Goal: Use online tool/utility

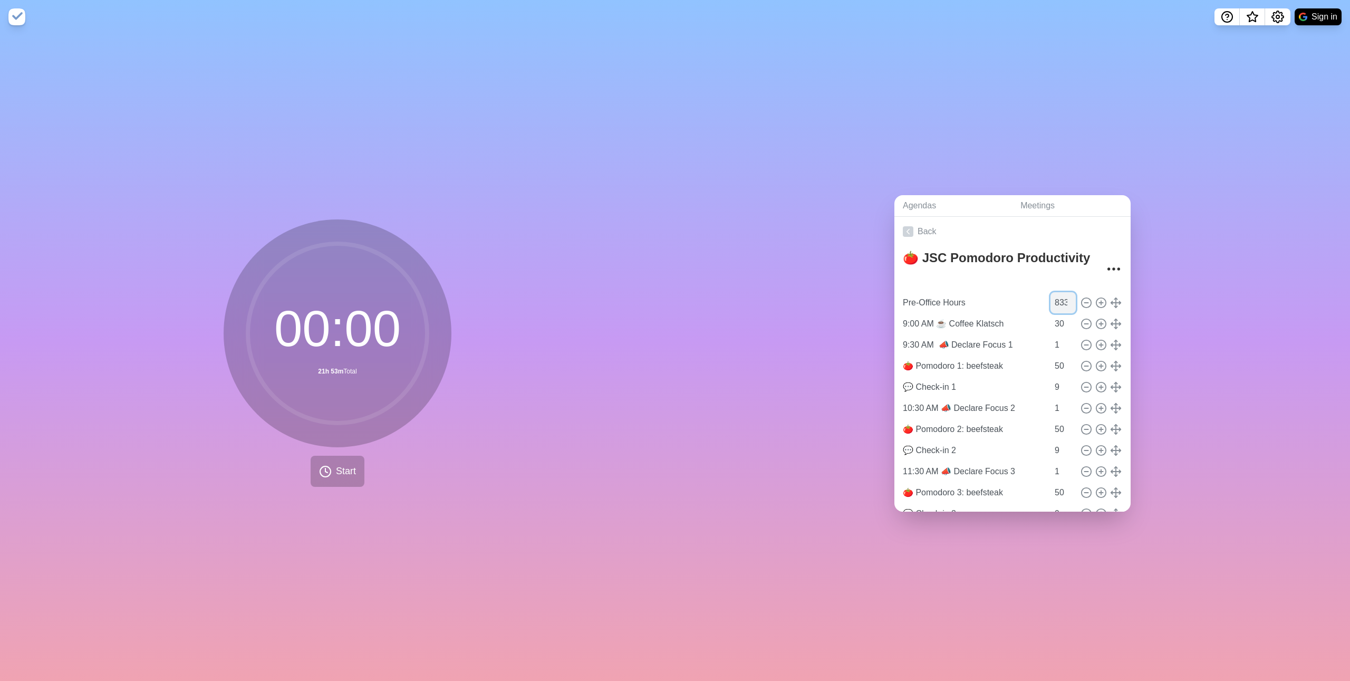
click at [1051, 299] on input "833" at bounding box center [1063, 302] width 25 height 21
type input "0"
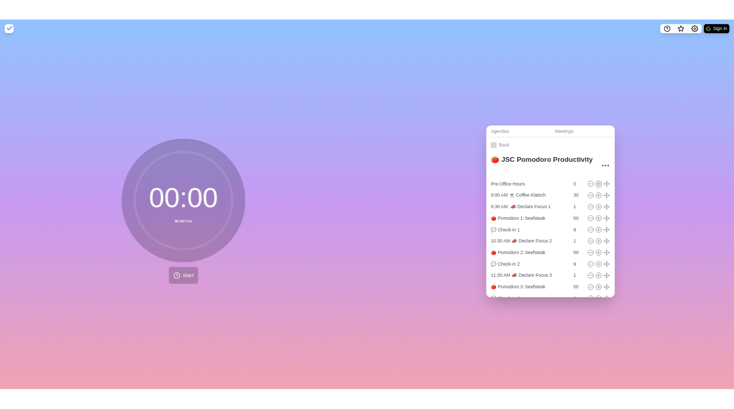
scroll to position [1, 0]
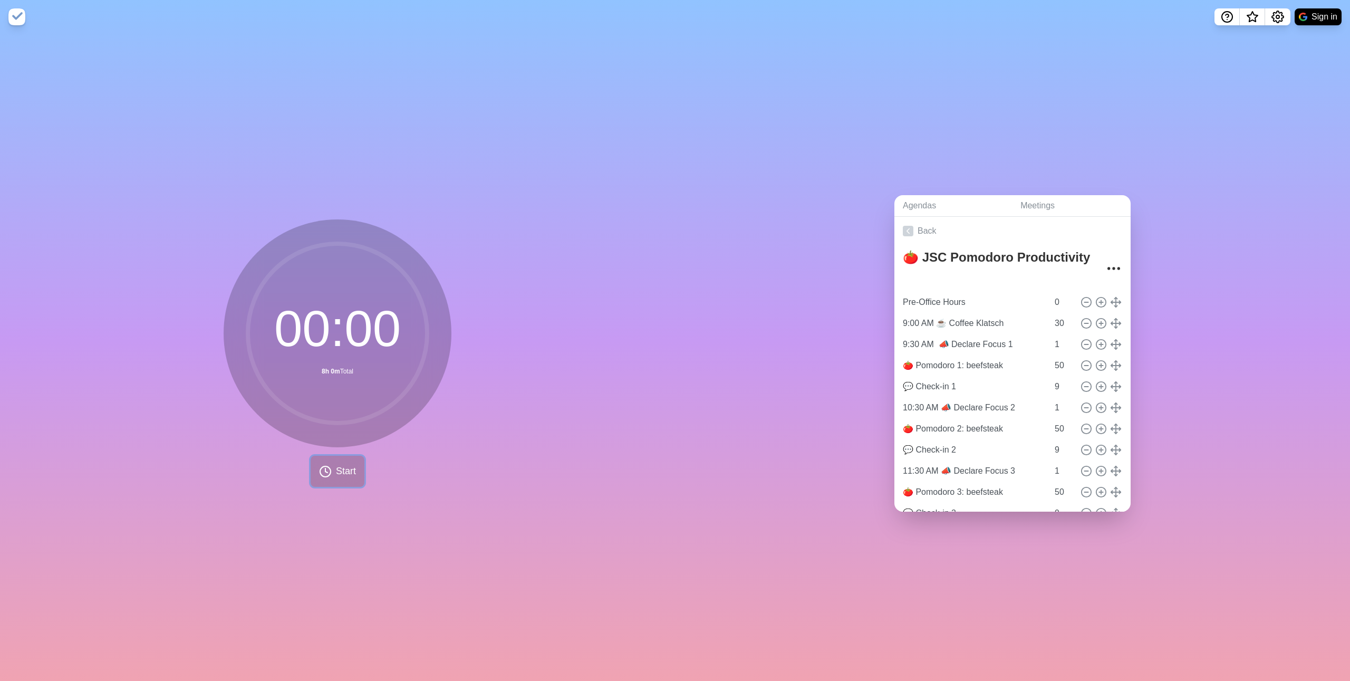
click at [325, 468] on polyline at bounding box center [326, 470] width 2 height 4
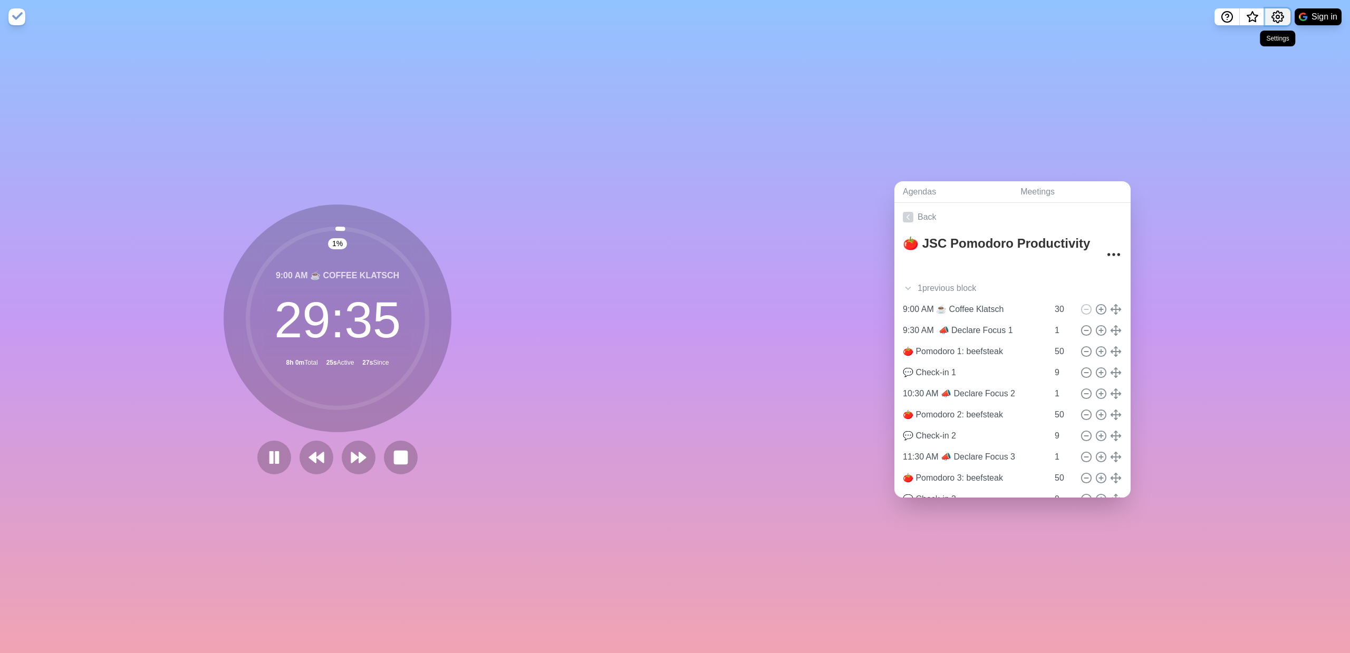
click at [1275, 11] on icon "Settings" at bounding box center [1278, 17] width 13 height 13
click at [1265, 41] on p "Preferences" at bounding box center [1243, 40] width 45 height 13
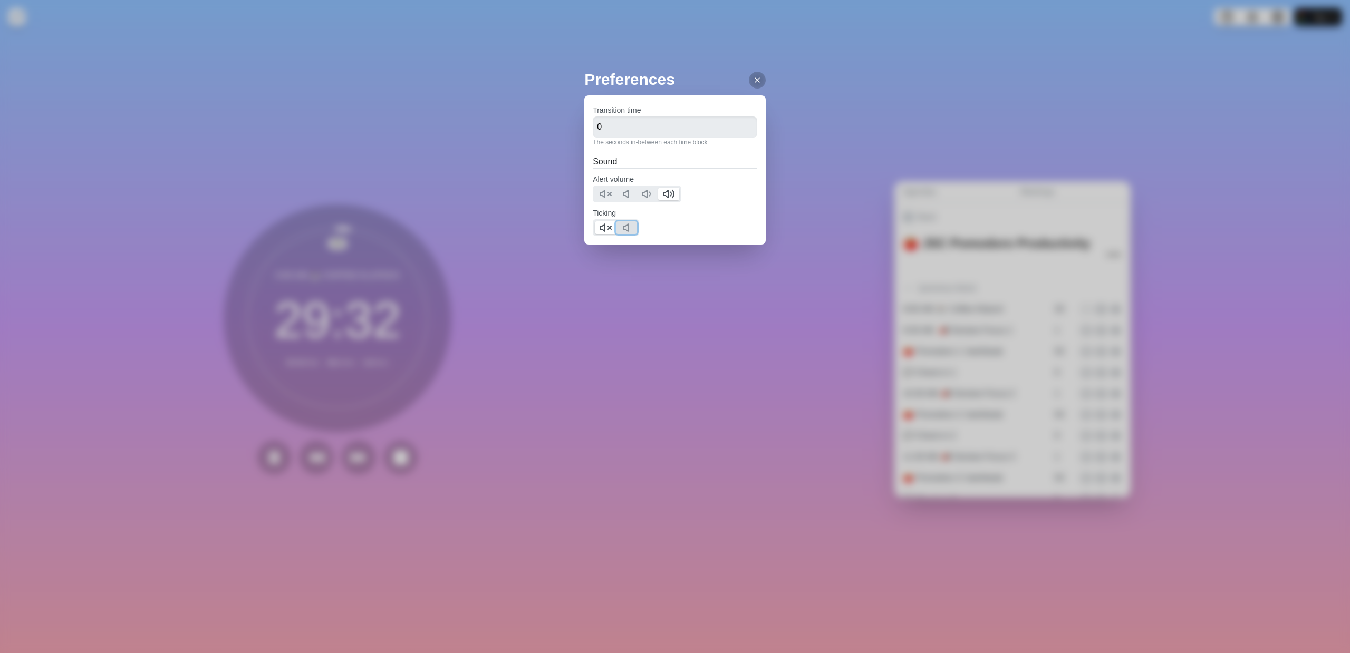
click at [630, 229] on icon at bounding box center [628, 228] width 13 height 13
click at [603, 226] on polygon at bounding box center [602, 227] width 5 height 7
click at [755, 78] on line at bounding box center [757, 80] width 4 height 4
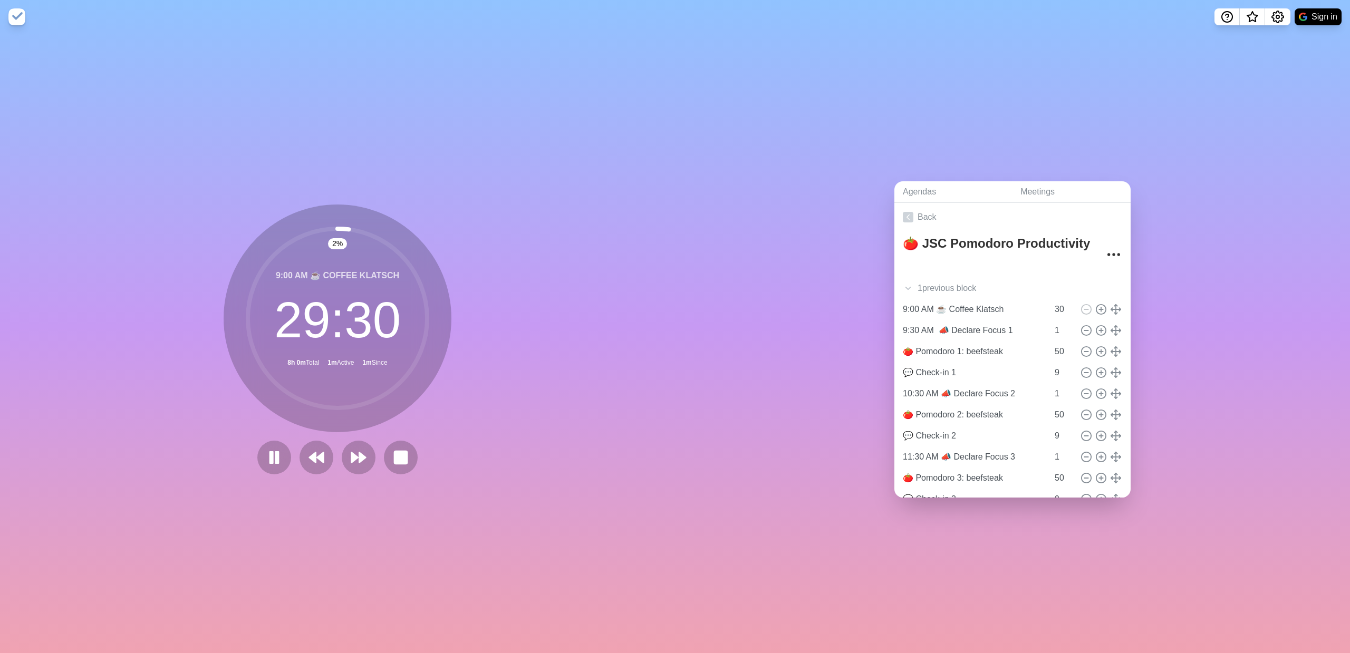
drag, startPoint x: 1314, startPoint y: 113, endPoint x: 1288, endPoint y: 111, distance: 25.9
click at [1314, 113] on div "Preferences Transition time 0 The seconds in-between each time block Sound Aler…" at bounding box center [675, 326] width 1350 height 653
